Goal: Task Accomplishment & Management: Use online tool/utility

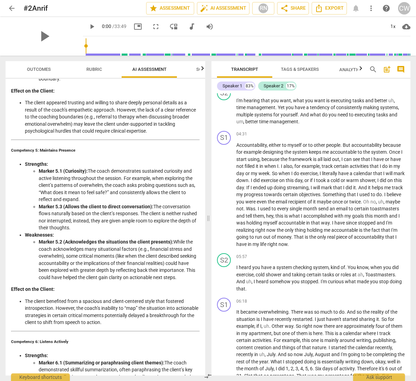
scroll to position [455, 0]
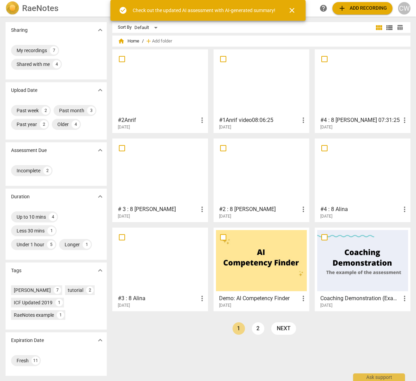
click at [367, 88] on div at bounding box center [362, 82] width 91 height 61
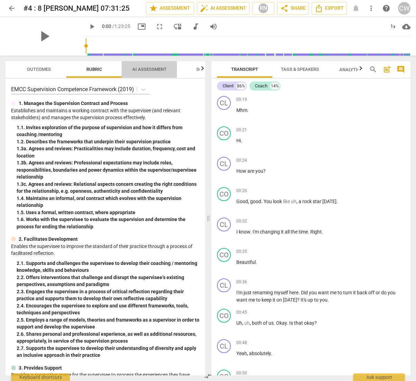
click at [150, 69] on span "AI Assessment" at bounding box center [149, 69] width 34 height 5
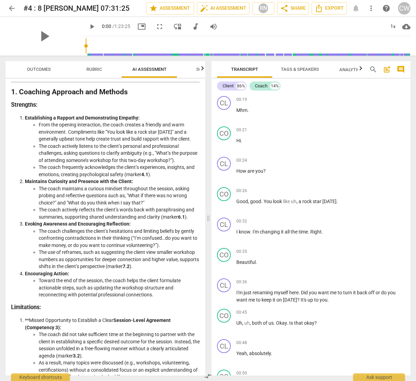
scroll to position [88, 0]
drag, startPoint x: 156, startPoint y: 154, endPoint x: 193, endPoint y: 162, distance: 37.7
click at [193, 162] on li "The coach actively listens to the client’s personal and professional challenges…" at bounding box center [119, 153] width 161 height 21
click at [178, 129] on li "From the opening interaction, the coach creates a friendly and warm environment…" at bounding box center [119, 131] width 161 height 21
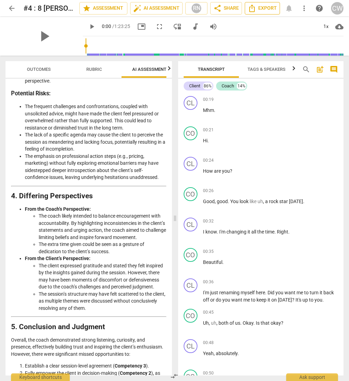
scroll to position [1178, 0]
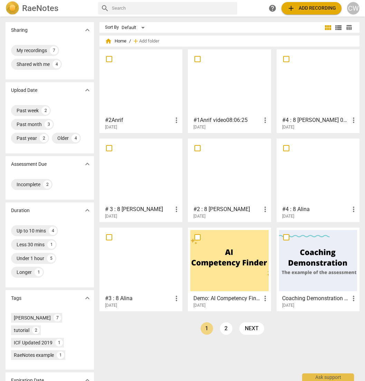
click at [322, 177] on div at bounding box center [318, 171] width 78 height 61
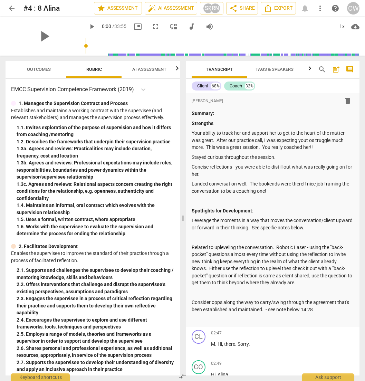
click at [149, 70] on span "AI Assessment" at bounding box center [149, 69] width 34 height 5
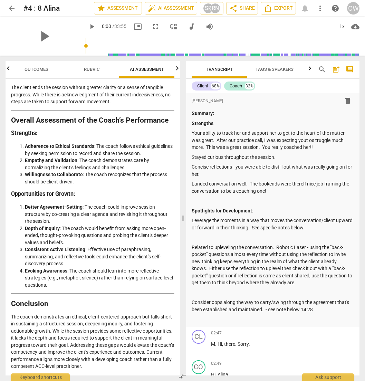
scroll to position [1435, 0]
